Goal: Task Accomplishment & Management: Manage account settings

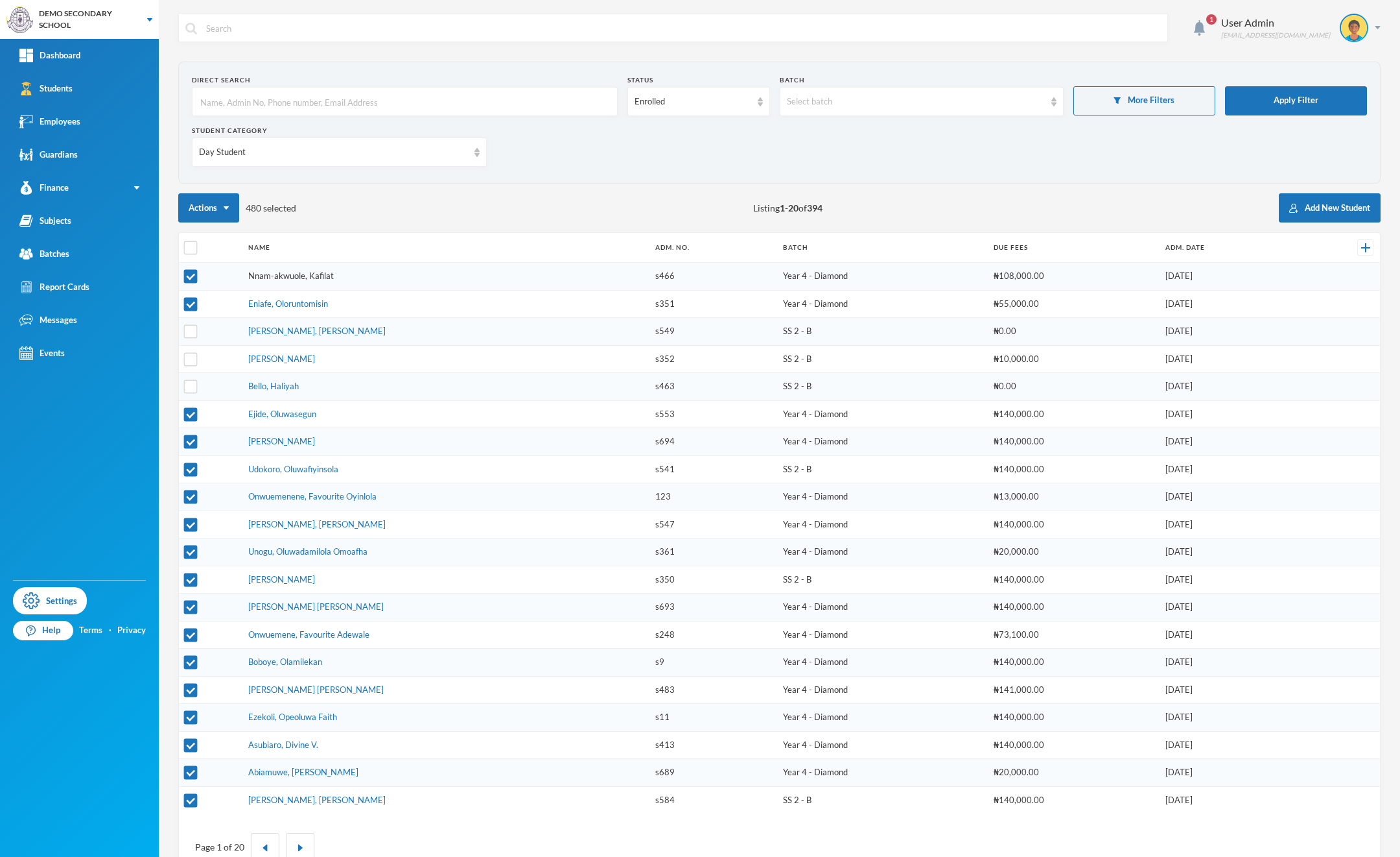
click at [318, 276] on link "Nnam-akwuole, Kafilat" at bounding box center [291, 275] width 86 height 10
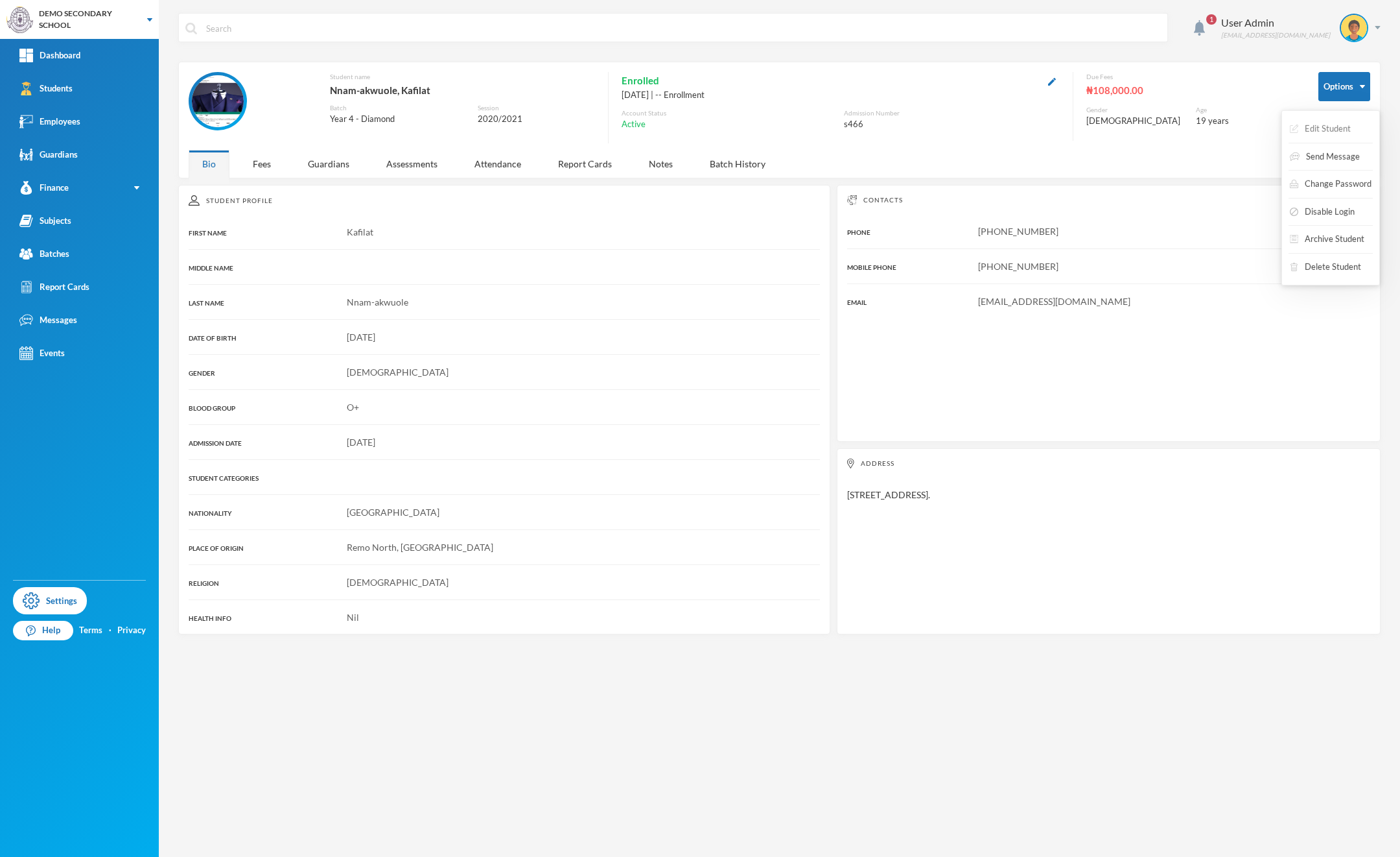
click at [1322, 127] on button "Edit Student" at bounding box center [1320, 129] width 64 height 23
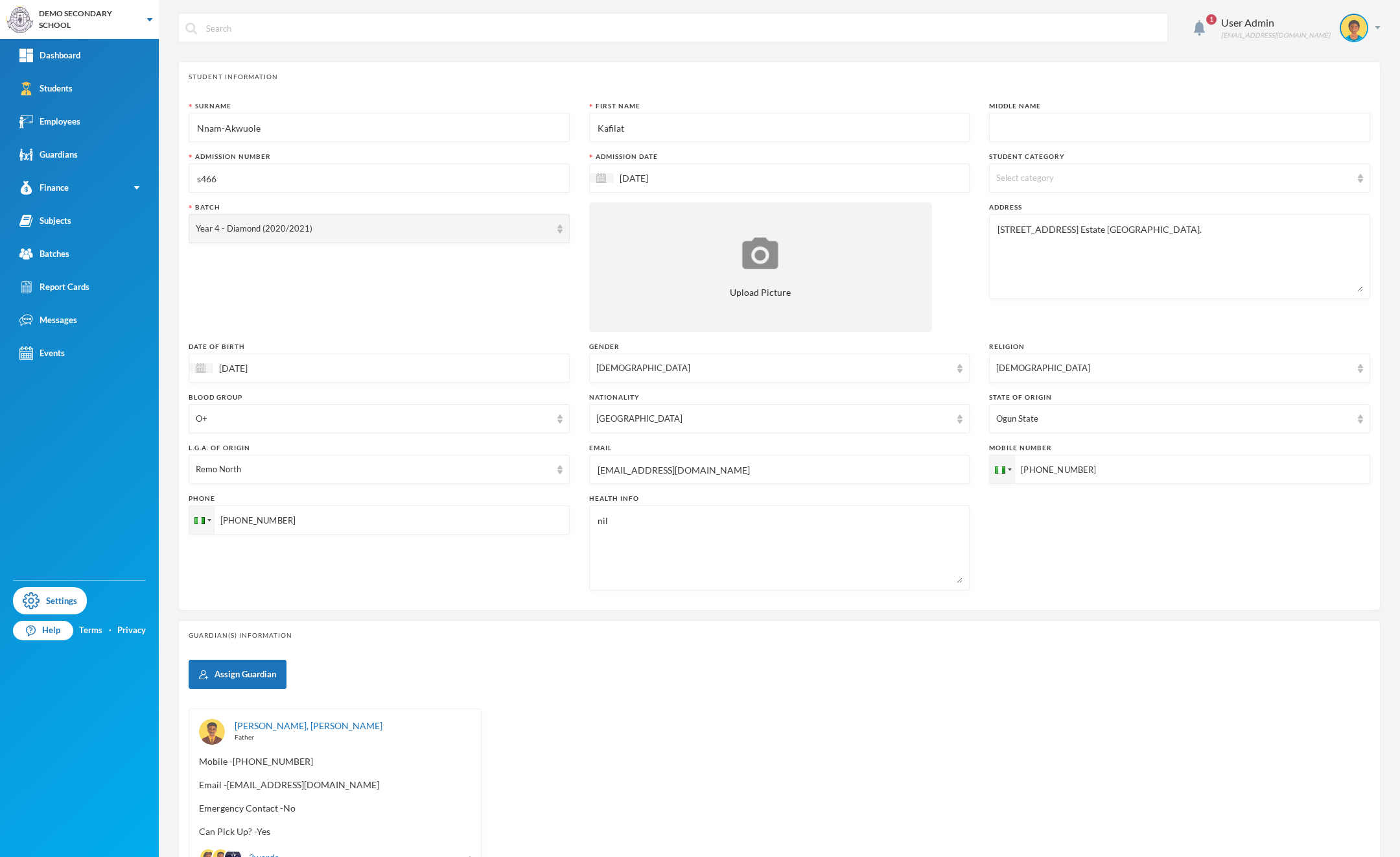
click at [1068, 32] on input "text" at bounding box center [683, 29] width 956 height 30
click at [1035, 58] on div "1 User Admin [EMAIL_ADDRESS][DOMAIN_NAME]" at bounding box center [779, 37] width 1202 height 49
click at [749, 28] on input "text" at bounding box center [683, 29] width 956 height 30
click at [605, 55] on div "1 User Admin [EMAIL_ADDRESS][DOMAIN_NAME]" at bounding box center [779, 37] width 1202 height 49
click at [843, 23] on input "text" at bounding box center [683, 29] width 956 height 30
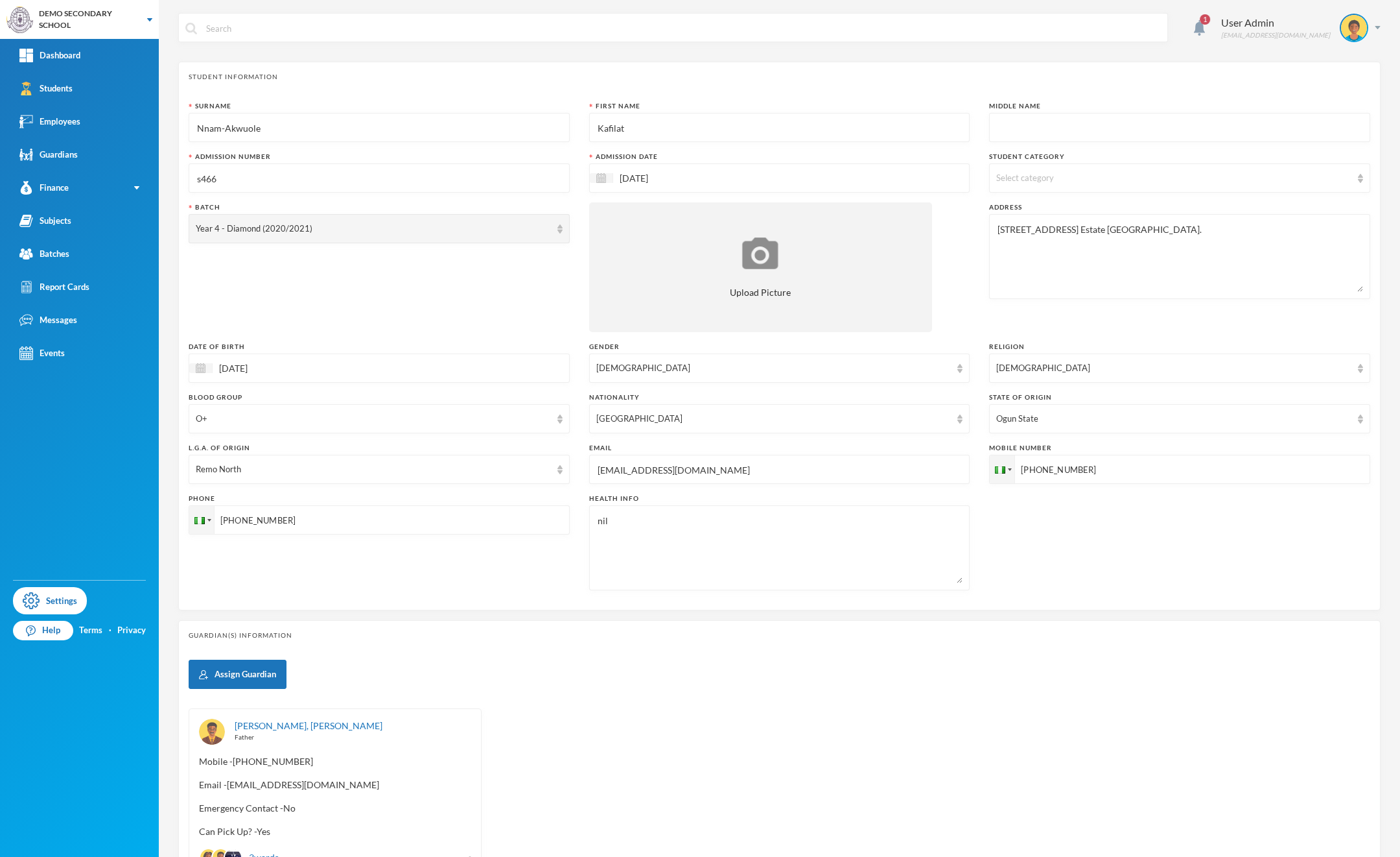
click at [666, 64] on div "Student Information Surname Nnam-Akwuole First Name Kafilat Middle Name Admissi…" at bounding box center [779, 336] width 1202 height 548
